Goal: Find specific page/section: Find specific page/section

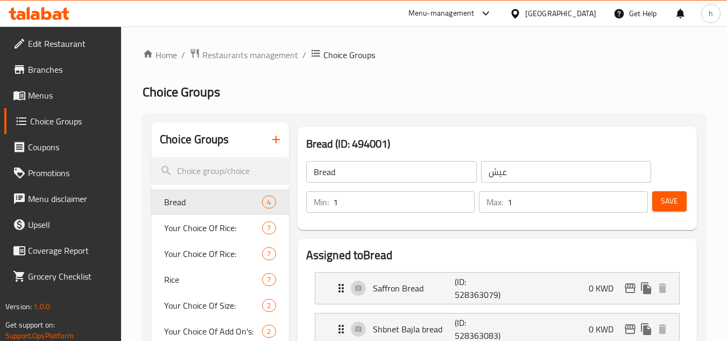
click at [521, 17] on icon at bounding box center [514, 13] width 11 height 11
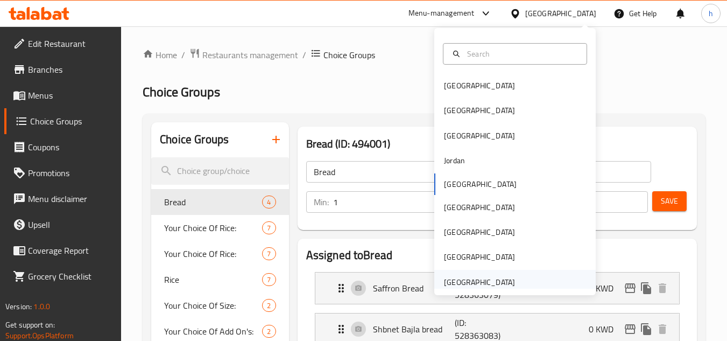
click at [462, 284] on div "[GEOGRAPHIC_DATA]" at bounding box center [479, 282] width 71 height 12
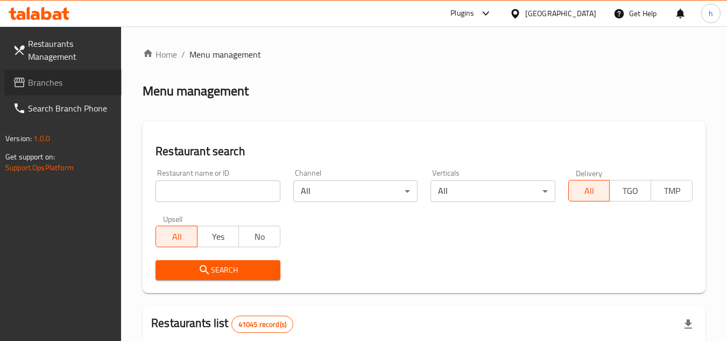
click at [58, 76] on span "Branches" at bounding box center [70, 82] width 85 height 13
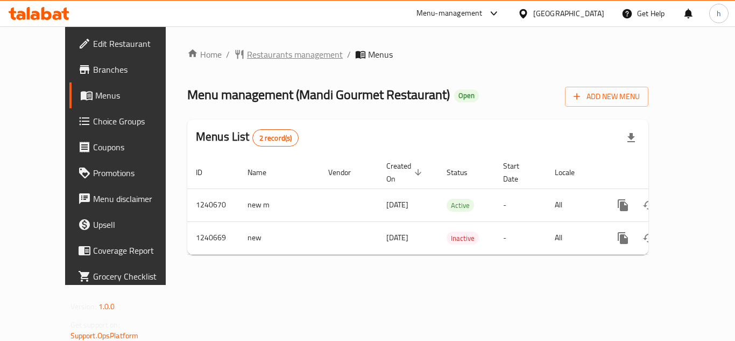
click at [247, 54] on span "Restaurants management" at bounding box center [295, 54] width 96 height 13
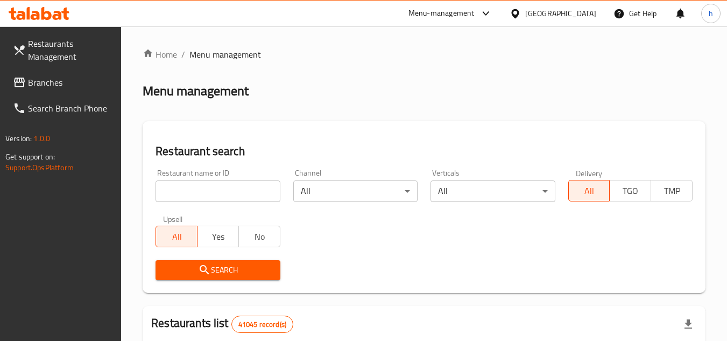
click at [61, 81] on span "Branches" at bounding box center [70, 82] width 85 height 13
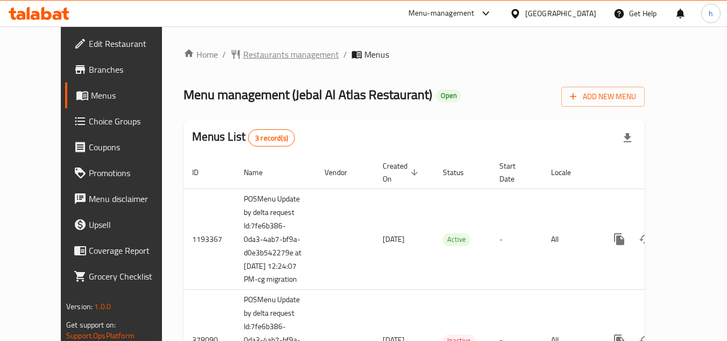
click at [267, 55] on span "Restaurants management" at bounding box center [291, 54] width 96 height 13
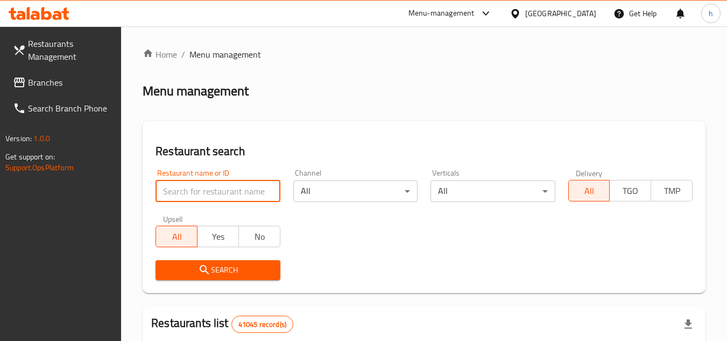
click at [226, 199] on input "search" at bounding box center [217, 191] width 124 height 22
paste input "3265"
type input "3265"
click button "Search" at bounding box center [217, 270] width 124 height 20
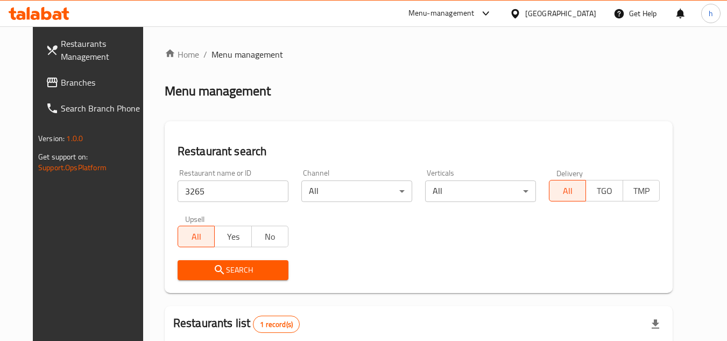
click at [574, 11] on div "[GEOGRAPHIC_DATA]" at bounding box center [560, 14] width 71 height 12
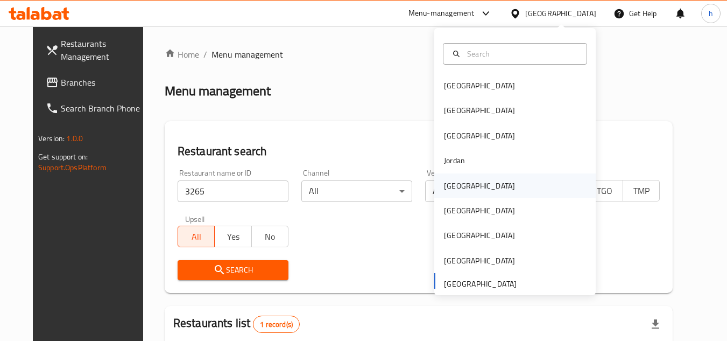
click at [466, 186] on div "[GEOGRAPHIC_DATA]" at bounding box center [479, 185] width 88 height 25
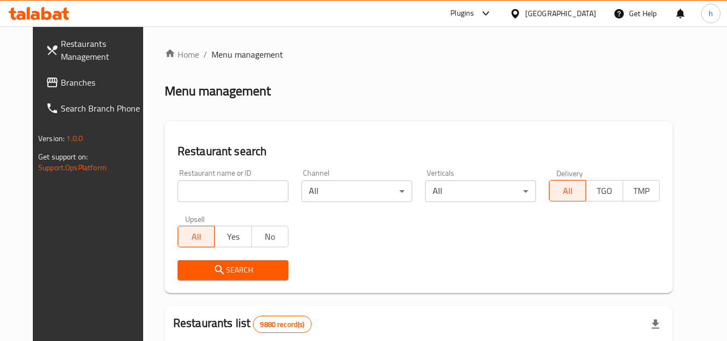
click at [88, 77] on span "Branches" at bounding box center [103, 82] width 85 height 13
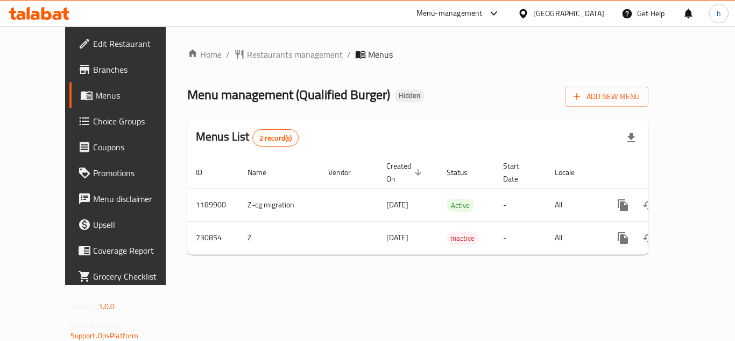
click at [533, 16] on div at bounding box center [526, 14] width 16 height 12
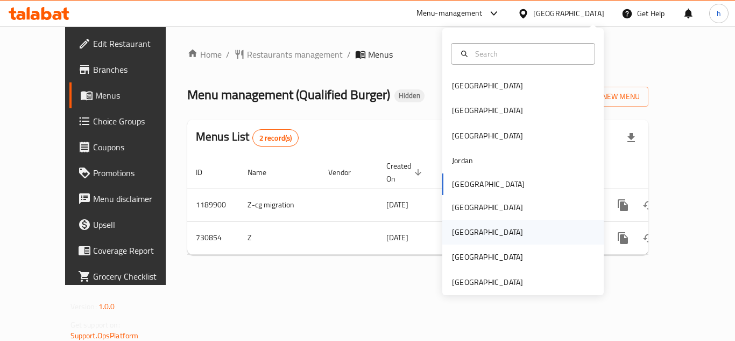
click at [468, 237] on div "[GEOGRAPHIC_DATA]" at bounding box center [487, 231] width 88 height 25
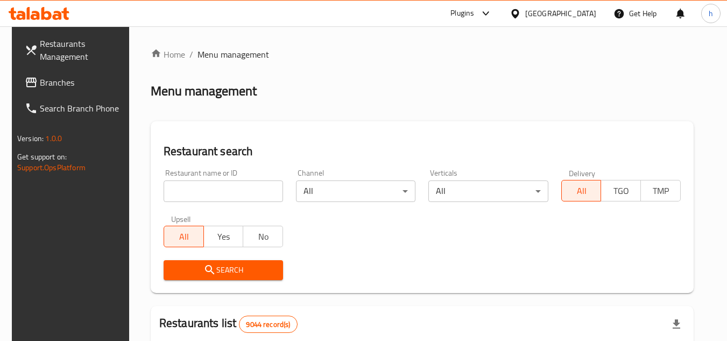
click at [579, 15] on div "[GEOGRAPHIC_DATA]" at bounding box center [560, 14] width 71 height 12
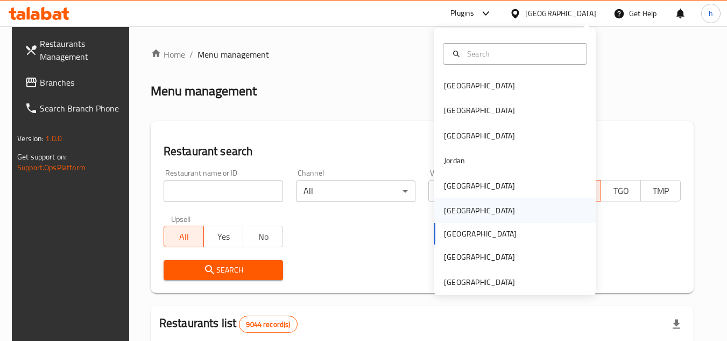
click at [461, 210] on div "[GEOGRAPHIC_DATA]" at bounding box center [479, 210] width 88 height 25
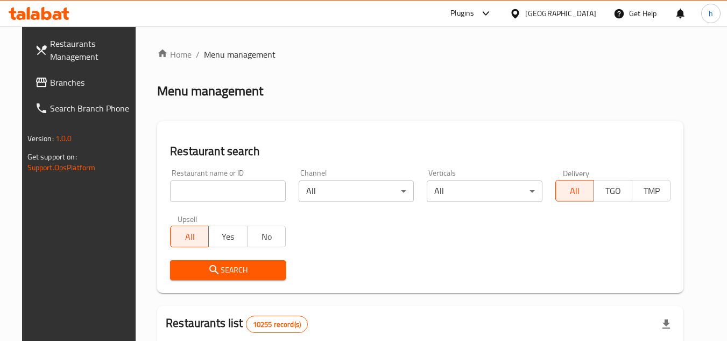
click at [77, 82] on span "Branches" at bounding box center [92, 82] width 85 height 13
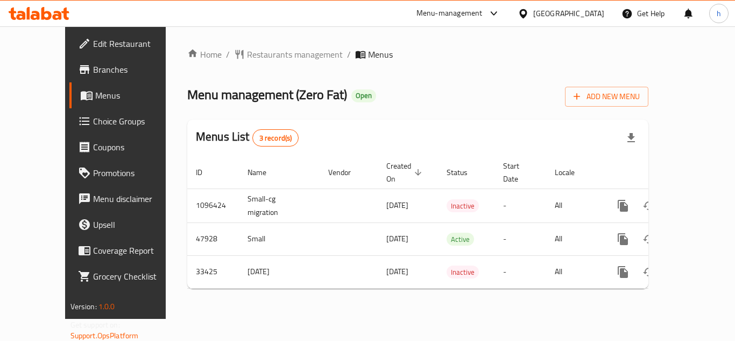
click at [593, 10] on div "[GEOGRAPHIC_DATA]" at bounding box center [568, 14] width 71 height 12
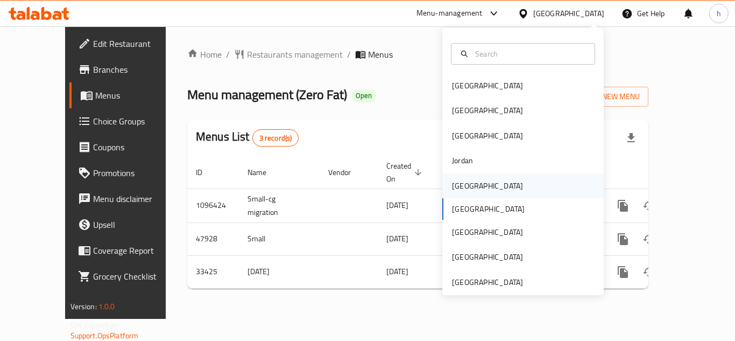
click at [473, 186] on div "[GEOGRAPHIC_DATA]" at bounding box center [487, 185] width 88 height 25
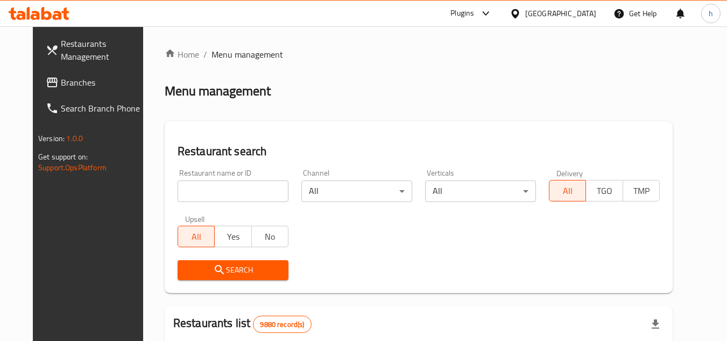
click at [68, 87] on span "Branches" at bounding box center [103, 82] width 85 height 13
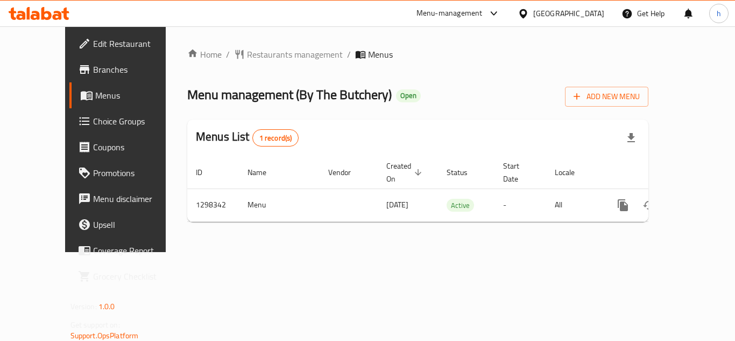
click at [596, 13] on div "[GEOGRAPHIC_DATA]" at bounding box center [568, 14] width 71 height 12
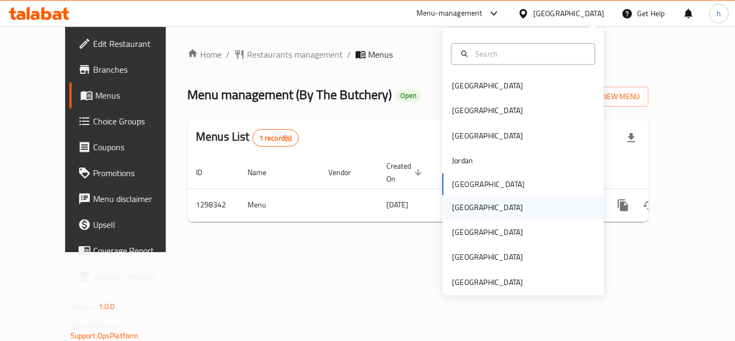
click at [468, 208] on div "[GEOGRAPHIC_DATA]" at bounding box center [487, 207] width 88 height 25
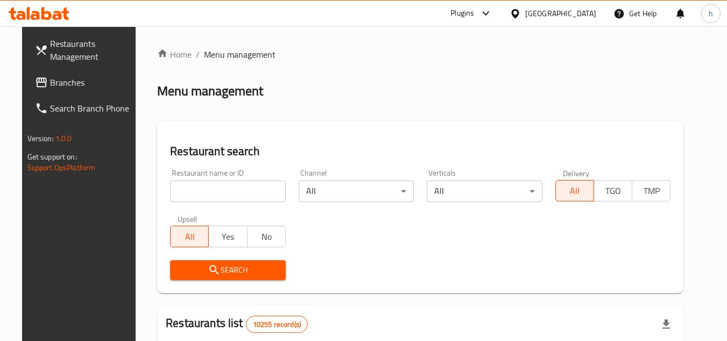
click at [80, 81] on span "Branches" at bounding box center [92, 82] width 85 height 13
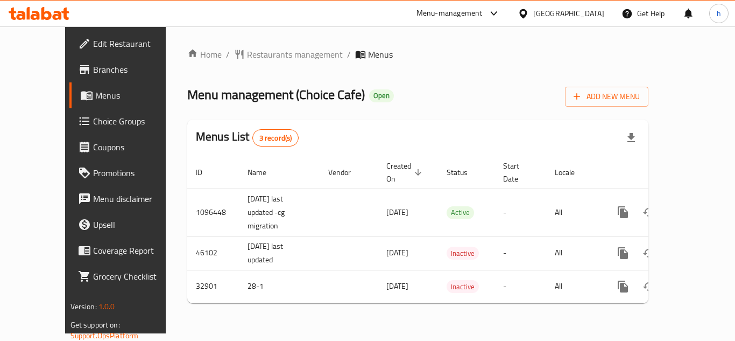
click at [533, 17] on div at bounding box center [526, 14] width 16 height 12
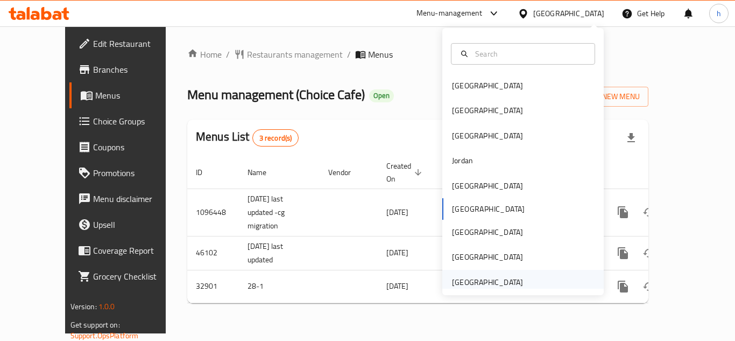
click at [489, 288] on div "[GEOGRAPHIC_DATA]" at bounding box center [487, 282] width 71 height 12
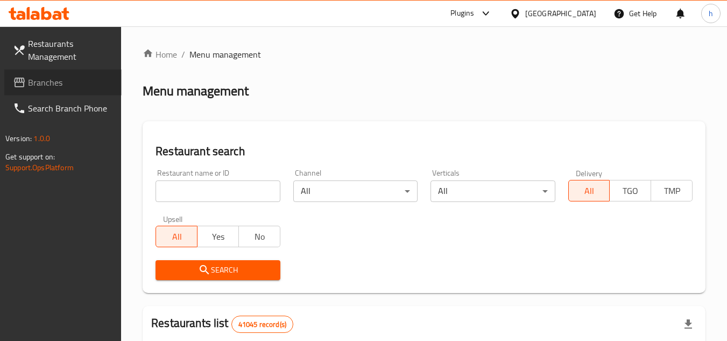
click at [61, 78] on span "Branches" at bounding box center [70, 82] width 85 height 13
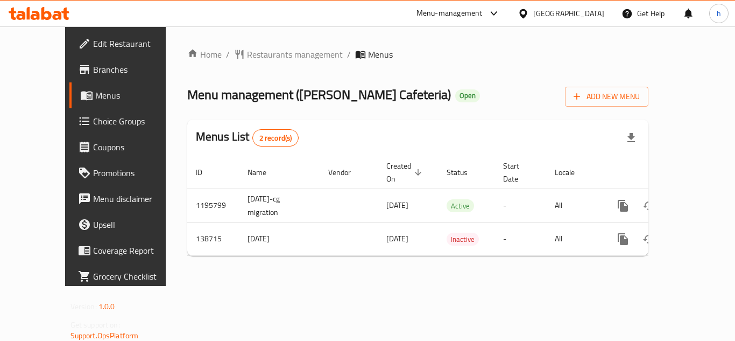
click at [574, 10] on div "[GEOGRAPHIC_DATA]" at bounding box center [568, 14] width 71 height 12
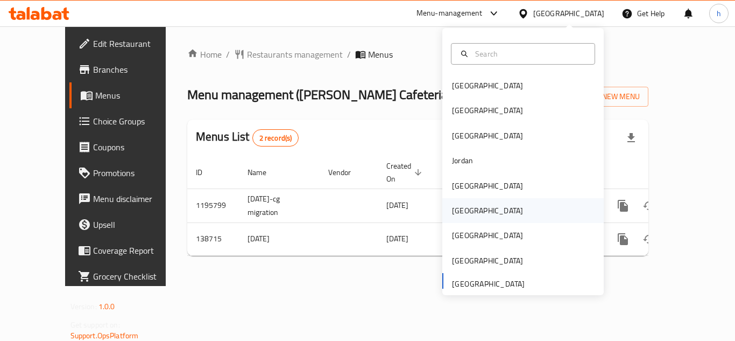
click at [459, 208] on div "[GEOGRAPHIC_DATA]" at bounding box center [487, 210] width 71 height 12
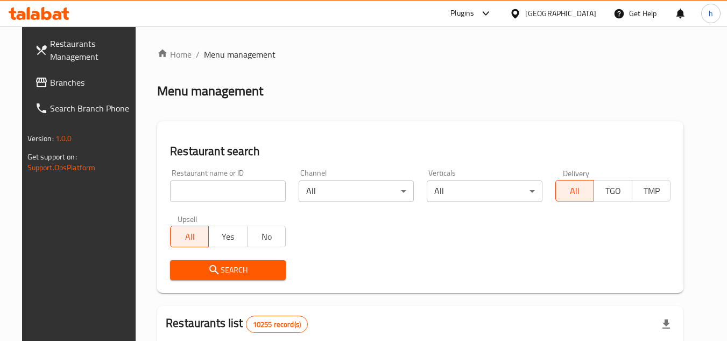
click at [50, 79] on span "Branches" at bounding box center [92, 82] width 85 height 13
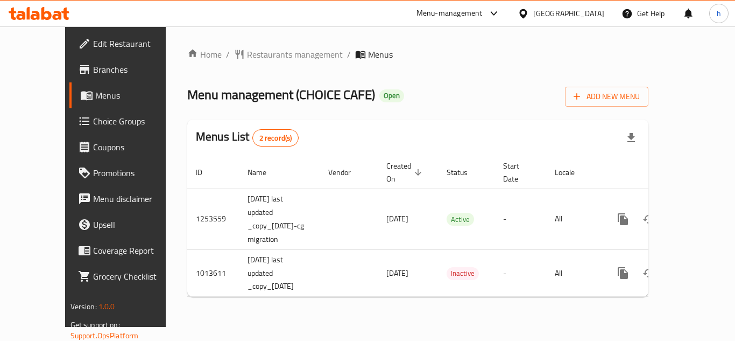
click at [594, 15] on div "[GEOGRAPHIC_DATA]" at bounding box center [568, 14] width 71 height 12
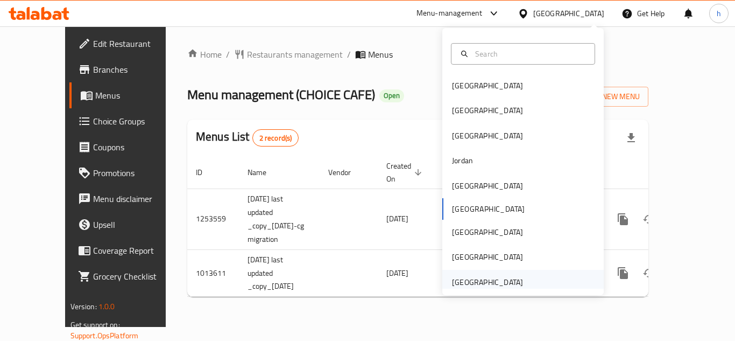
click at [465, 283] on div "[GEOGRAPHIC_DATA]" at bounding box center [487, 282] width 71 height 12
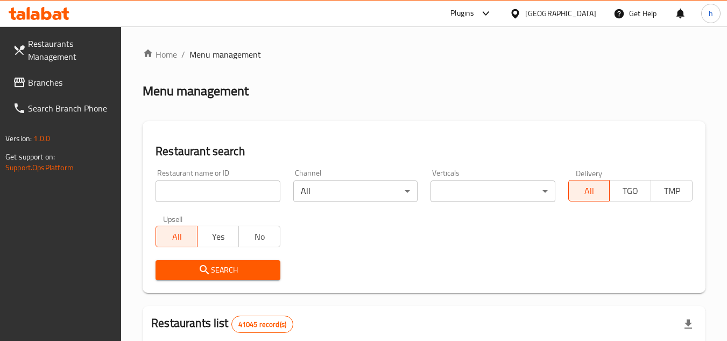
click at [85, 82] on span "Branches" at bounding box center [70, 82] width 85 height 13
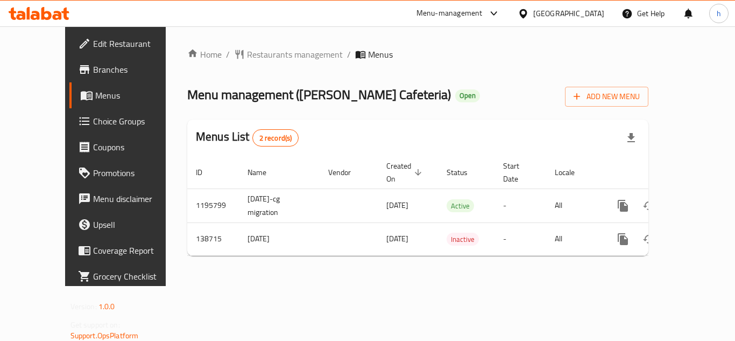
click at [585, 11] on div "United Arab Emirates" at bounding box center [568, 14] width 71 height 12
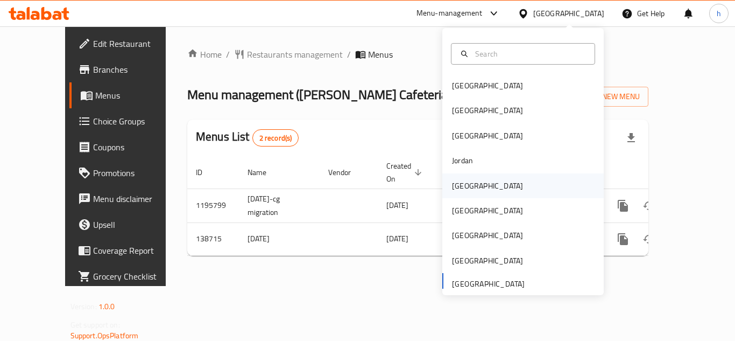
click at [470, 188] on div "[GEOGRAPHIC_DATA]" at bounding box center [487, 185] width 88 height 25
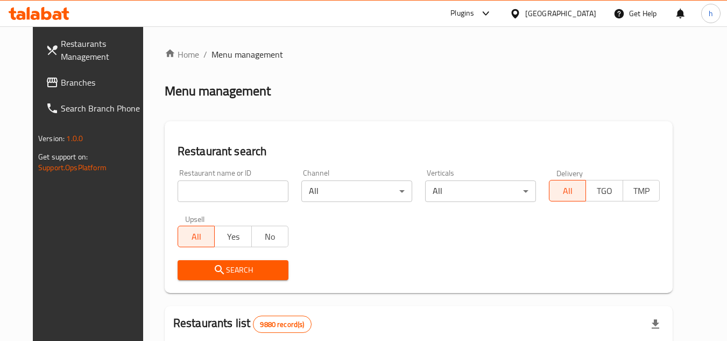
click at [81, 83] on span "Branches" at bounding box center [103, 82] width 85 height 13
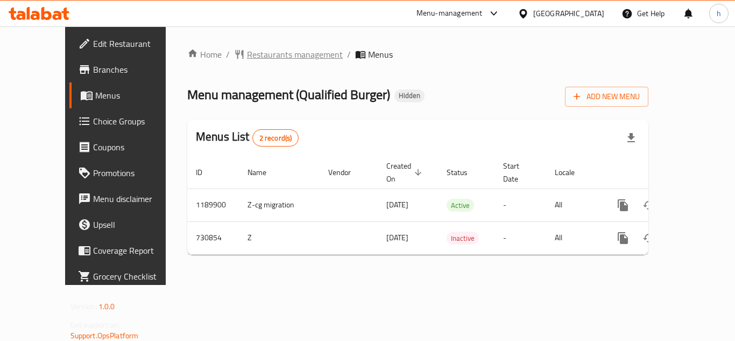
click at [247, 58] on span "Restaurants management" at bounding box center [295, 54] width 96 height 13
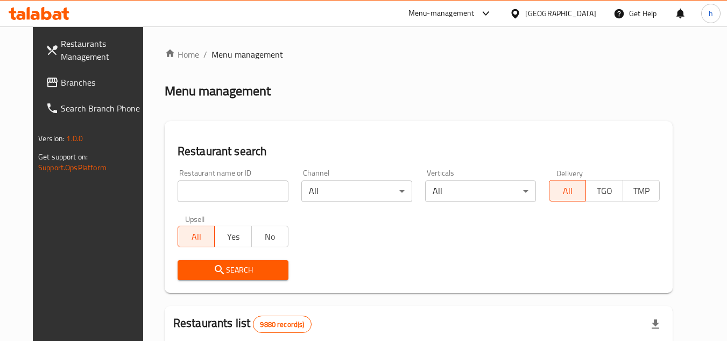
click at [74, 78] on span "Branches" at bounding box center [103, 82] width 85 height 13
